Goal: Information Seeking & Learning: Learn about a topic

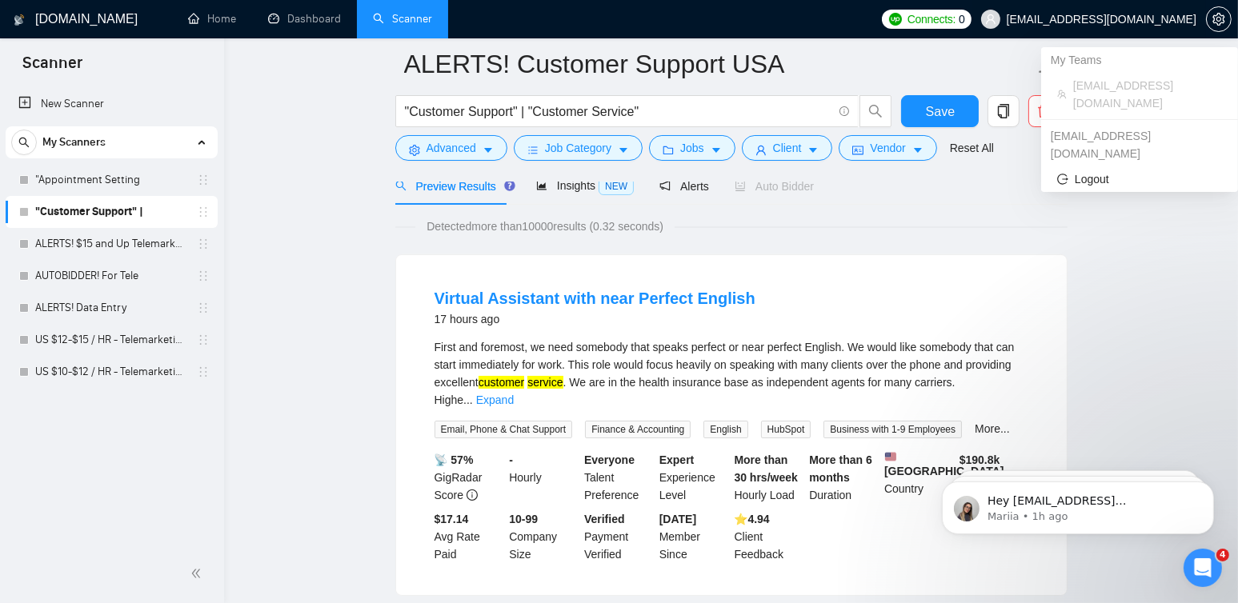
click at [1120, 19] on span "[EMAIL_ADDRESS][DOMAIN_NAME]" at bounding box center [1102, 19] width 190 height 0
click at [1091, 92] on span "[EMAIL_ADDRESS][DOMAIN_NAME]" at bounding box center [1147, 94] width 149 height 35
click at [1106, 10] on span "[EMAIL_ADDRESS][DOMAIN_NAME]" at bounding box center [1088, 19] width 234 height 51
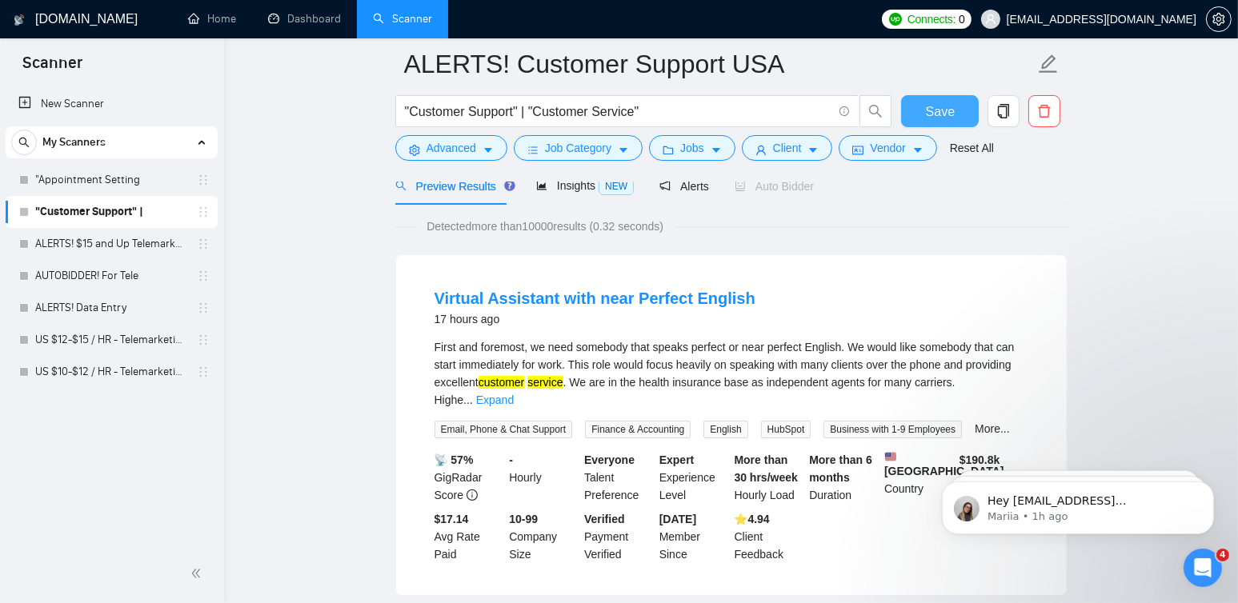
click at [943, 108] on span "Save" at bounding box center [940, 112] width 29 height 20
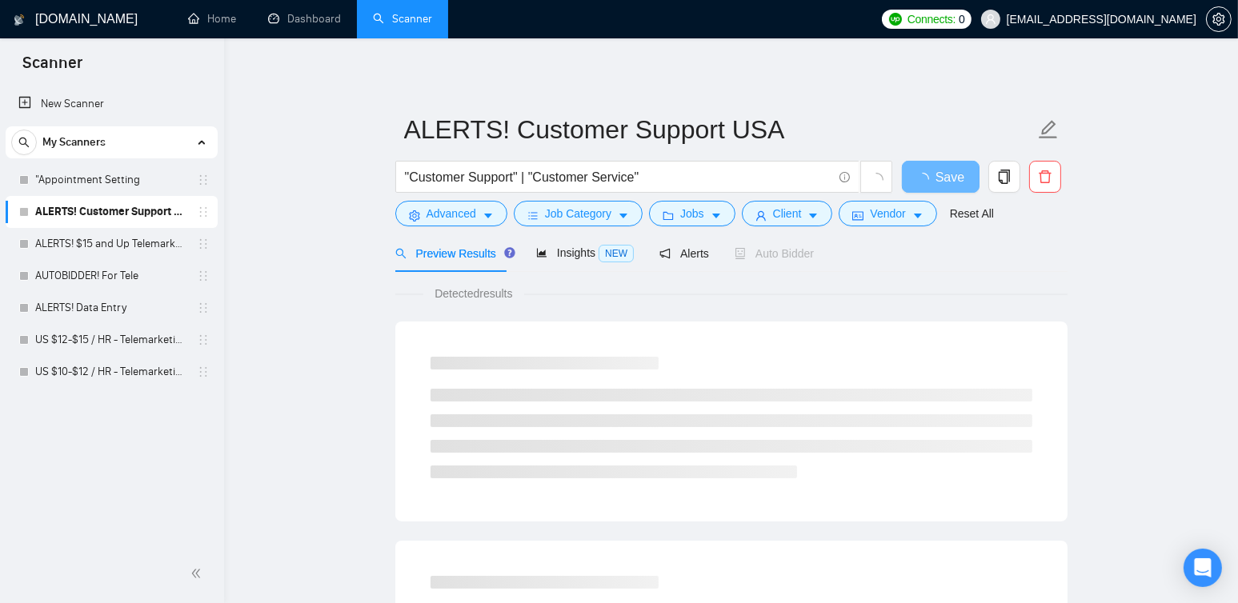
click at [955, 23] on span "Connects:" at bounding box center [931, 19] width 48 height 18
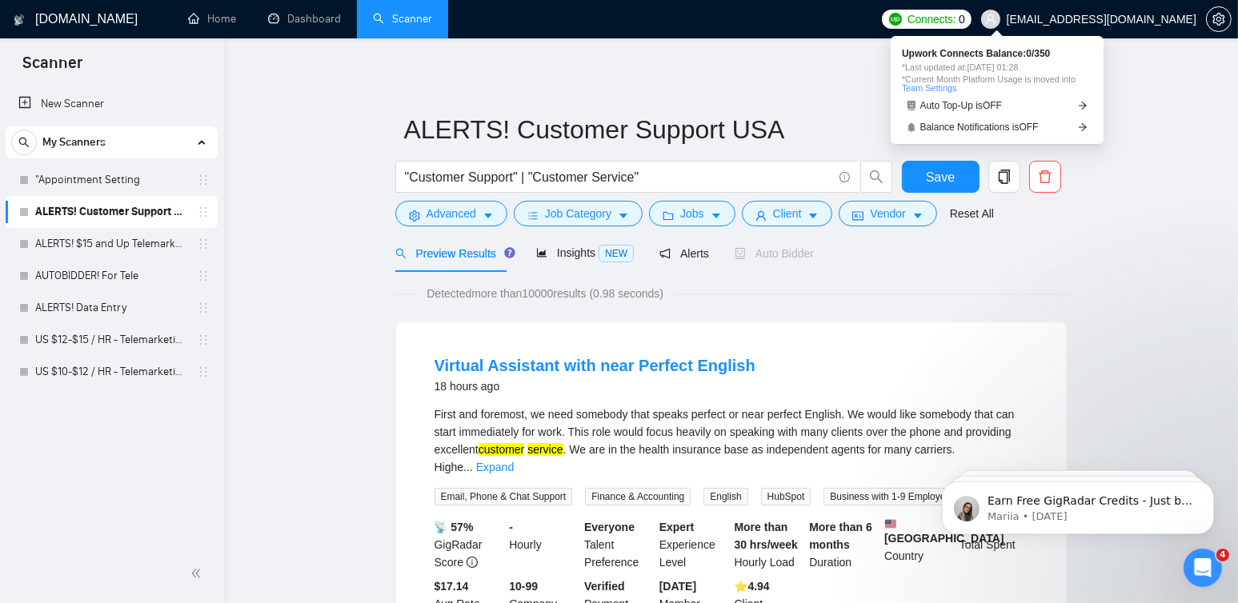
click at [927, 90] on link "Team Settings" at bounding box center [929, 88] width 54 height 10
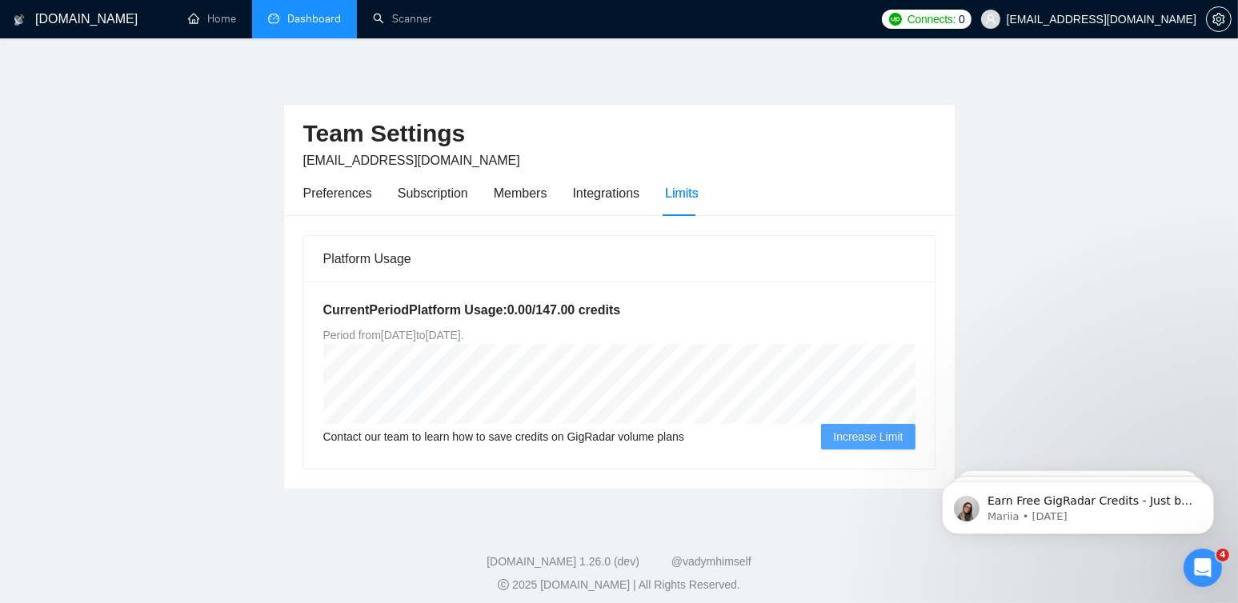
click at [311, 22] on link "Dashboard" at bounding box center [304, 19] width 73 height 14
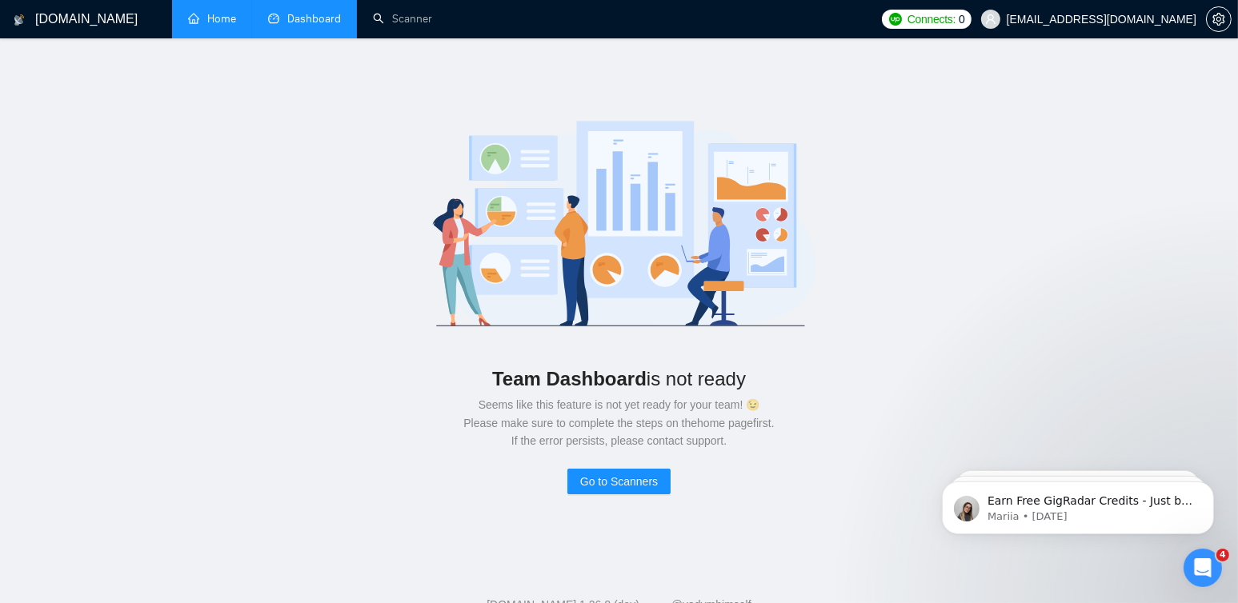
click at [222, 26] on link "Home" at bounding box center [212, 19] width 48 height 14
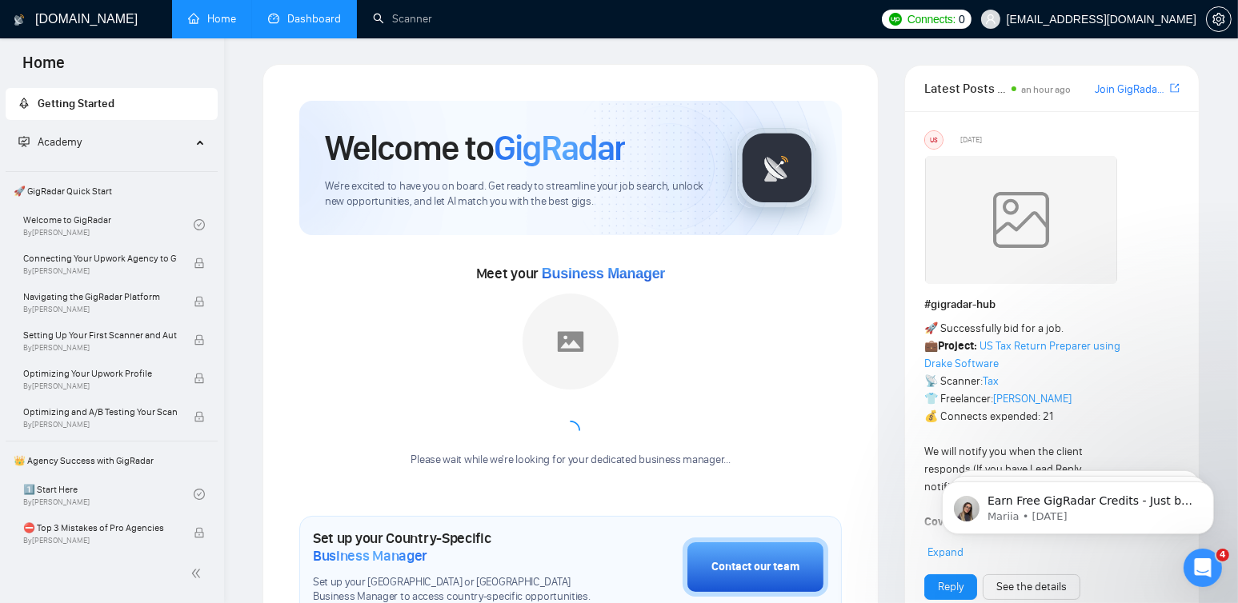
scroll to position [240, 0]
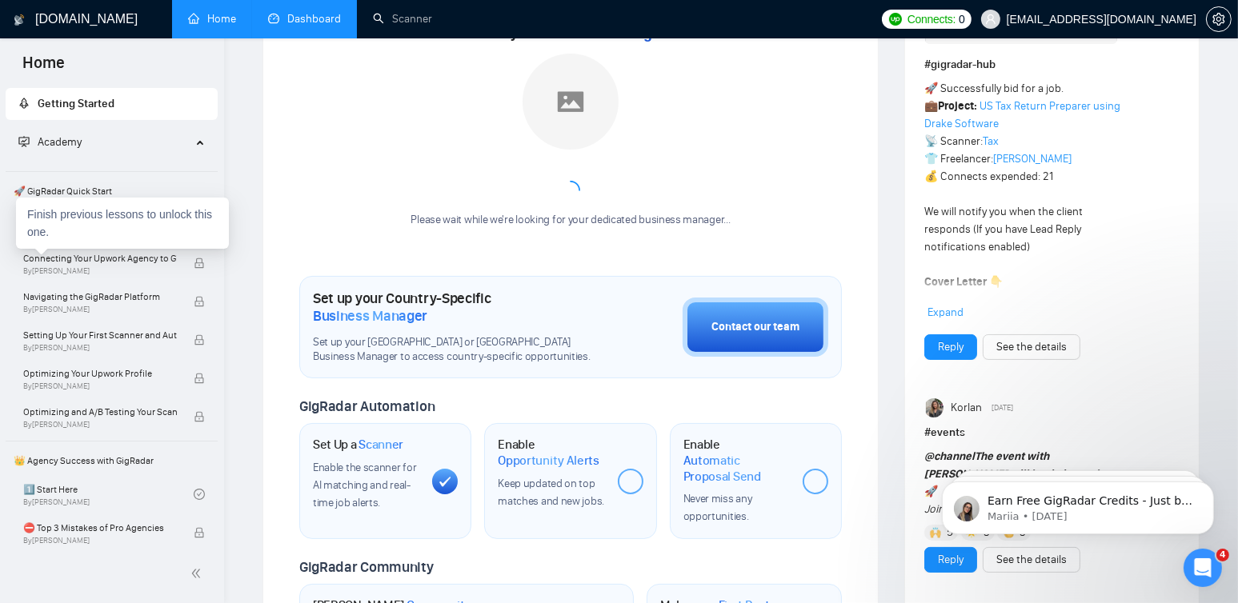
click at [61, 226] on div "Finish previous lessons to unlock this one." at bounding box center [122, 223] width 213 height 51
click at [91, 221] on link "Welcome to GigRadar By [PERSON_NAME]" at bounding box center [108, 224] width 170 height 35
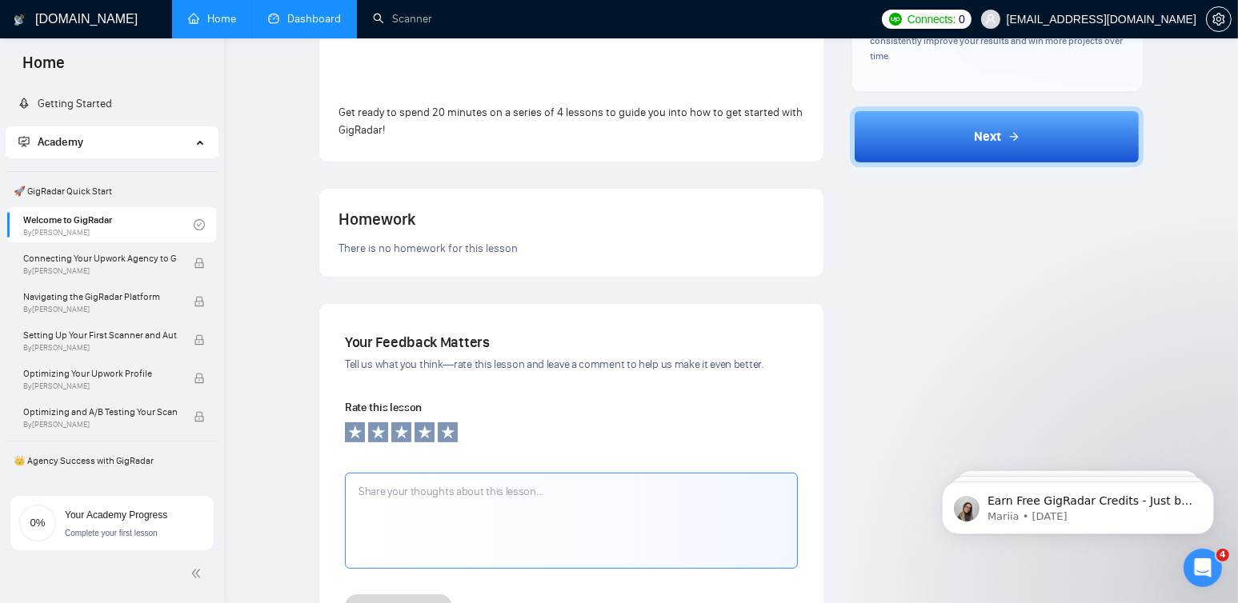
scroll to position [615, 0]
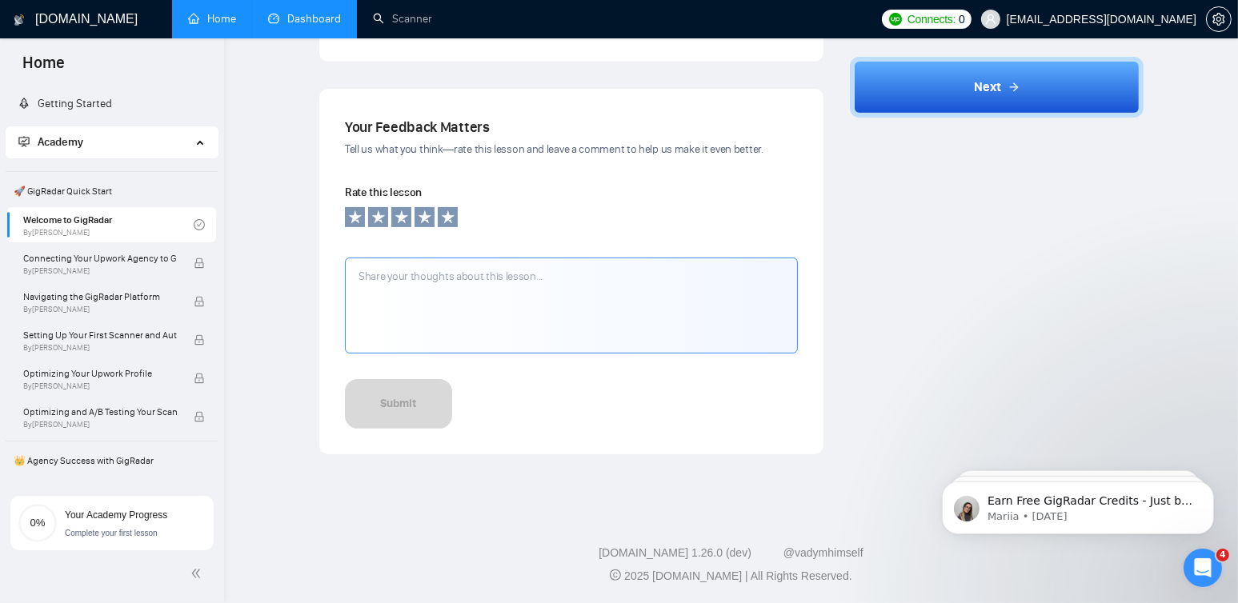
click at [86, 191] on span "🚀 GigRadar Quick Start" at bounding box center [111, 191] width 209 height 32
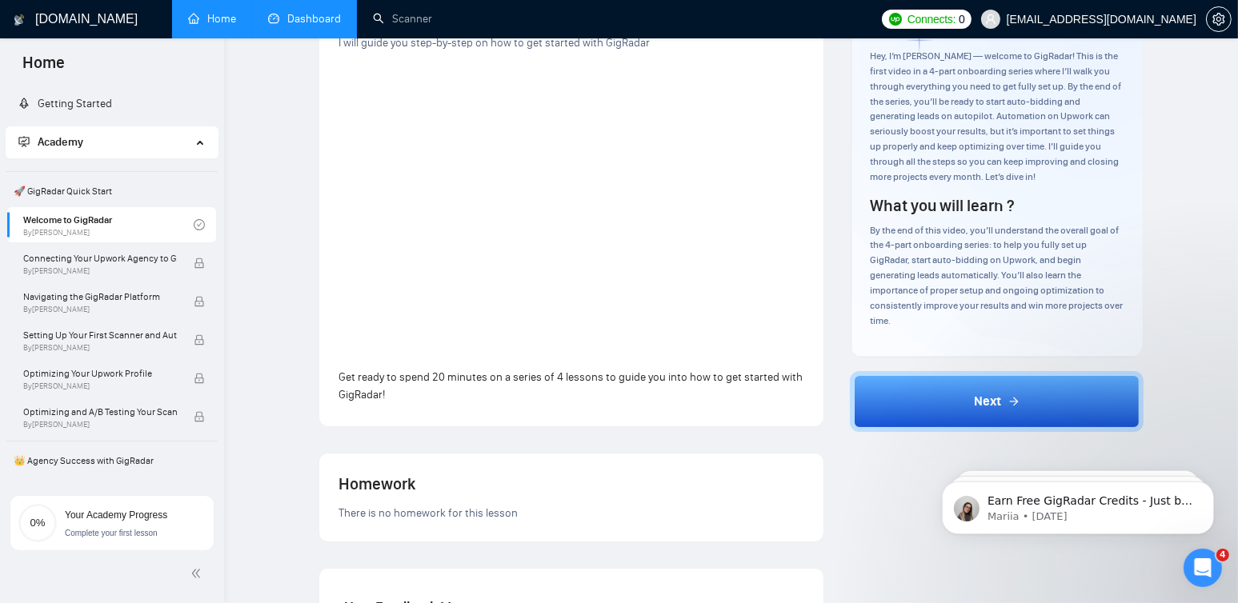
scroll to position [0, 0]
